Goal: Task Accomplishment & Management: Manage account settings

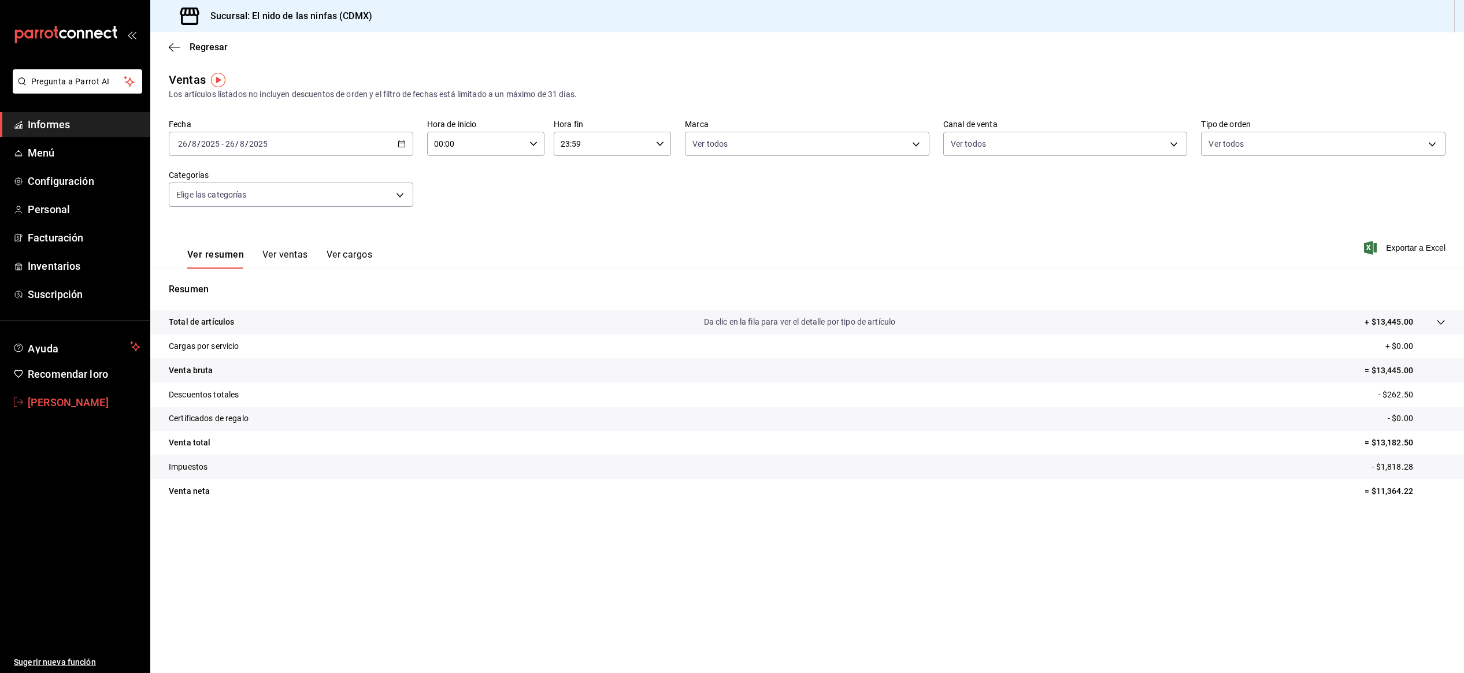
click at [79, 407] on font "[PERSON_NAME]" at bounding box center [68, 402] width 81 height 12
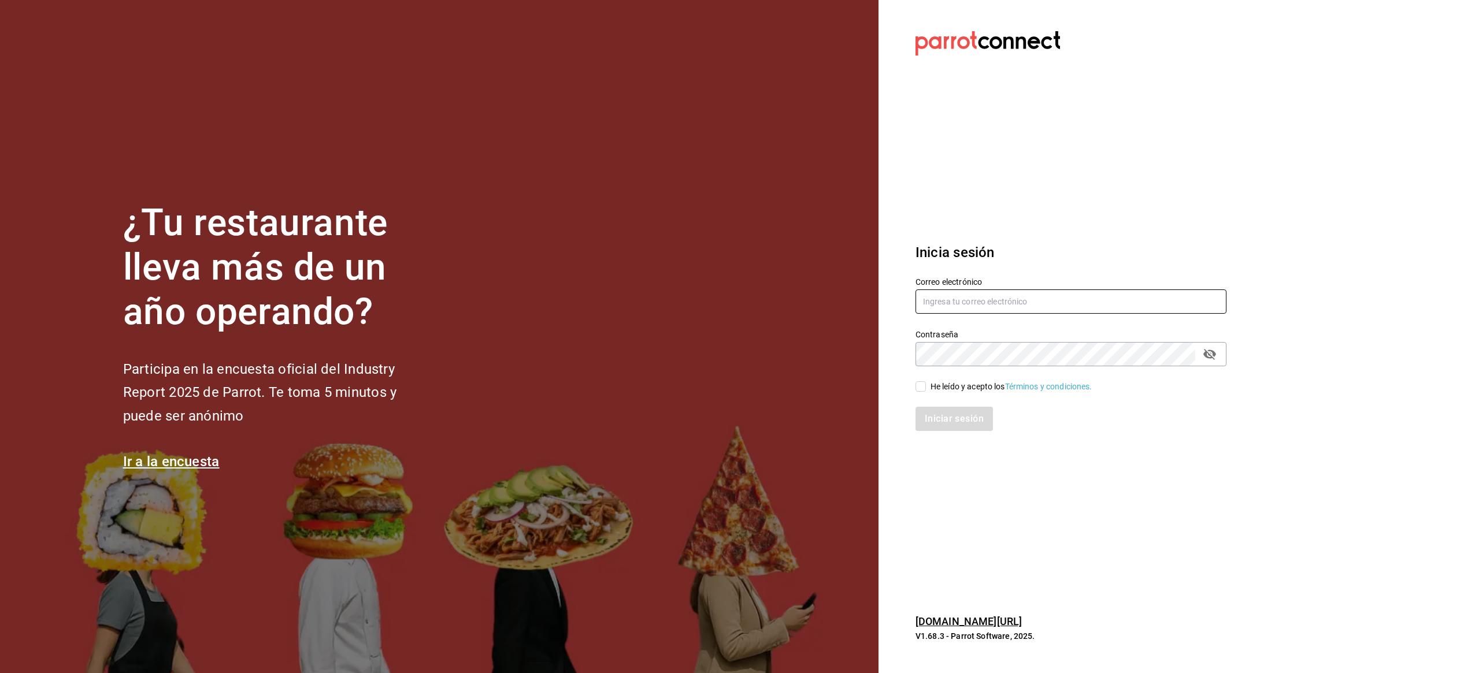
type input "jaimecafe22@gmail.com"
